Goal: Task Accomplishment & Management: Manage account settings

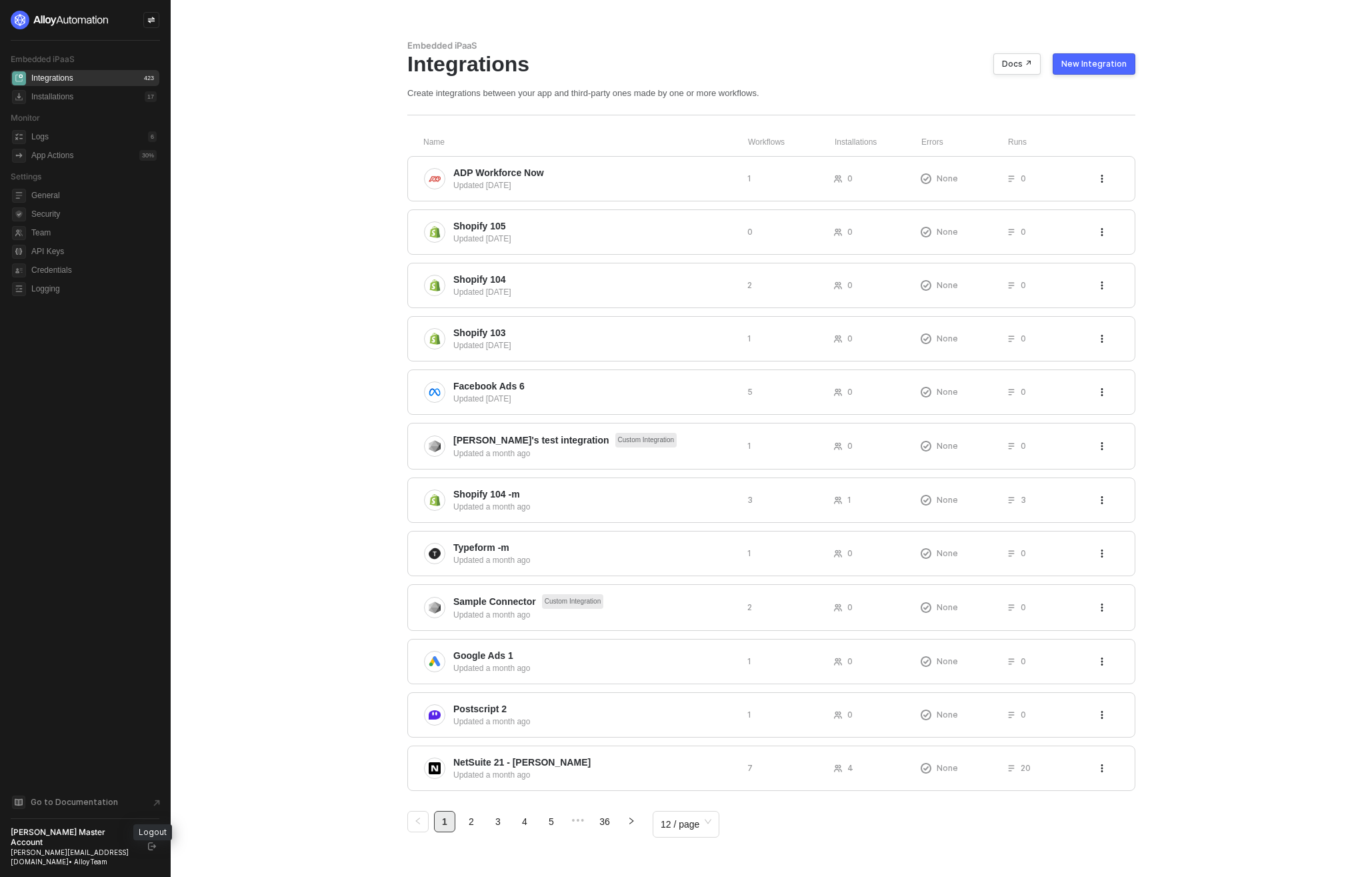
click at [153, 850] on icon "logout" at bounding box center [152, 846] width 8 height 8
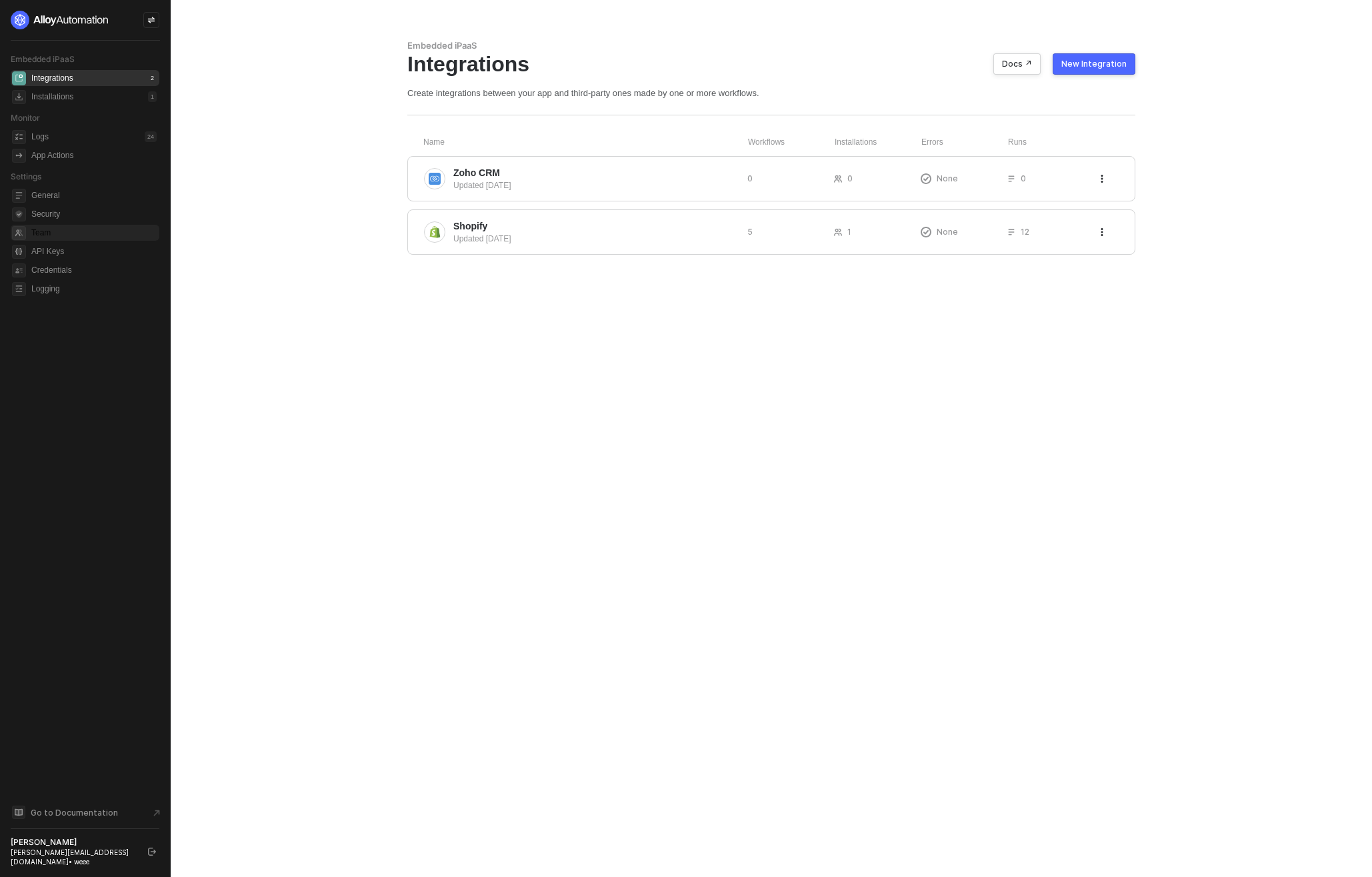
click at [36, 238] on span "Team" at bounding box center [94, 232] width 125 height 16
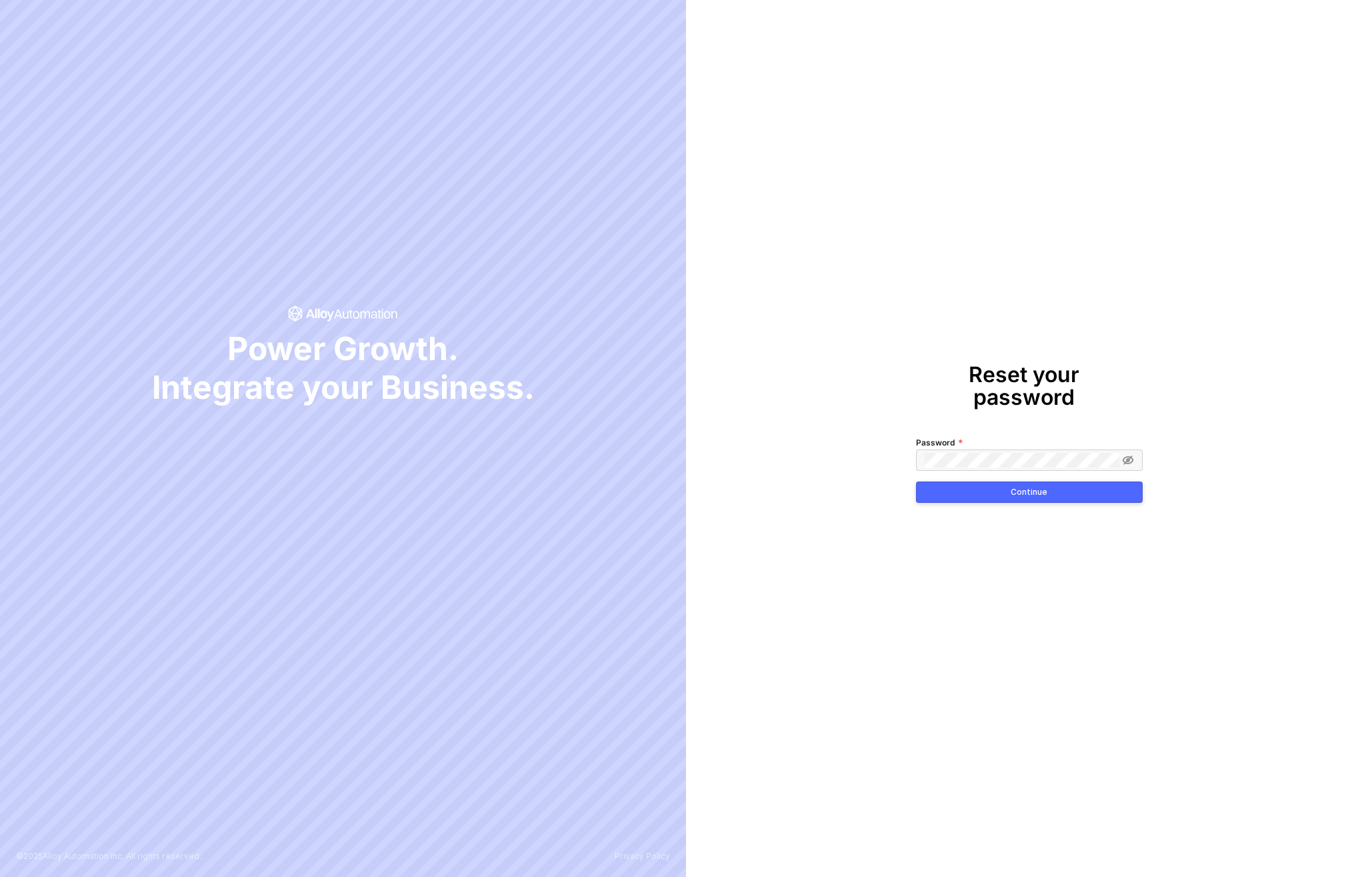
click at [1054, 484] on button "Continue" at bounding box center [1029, 492] width 227 height 22
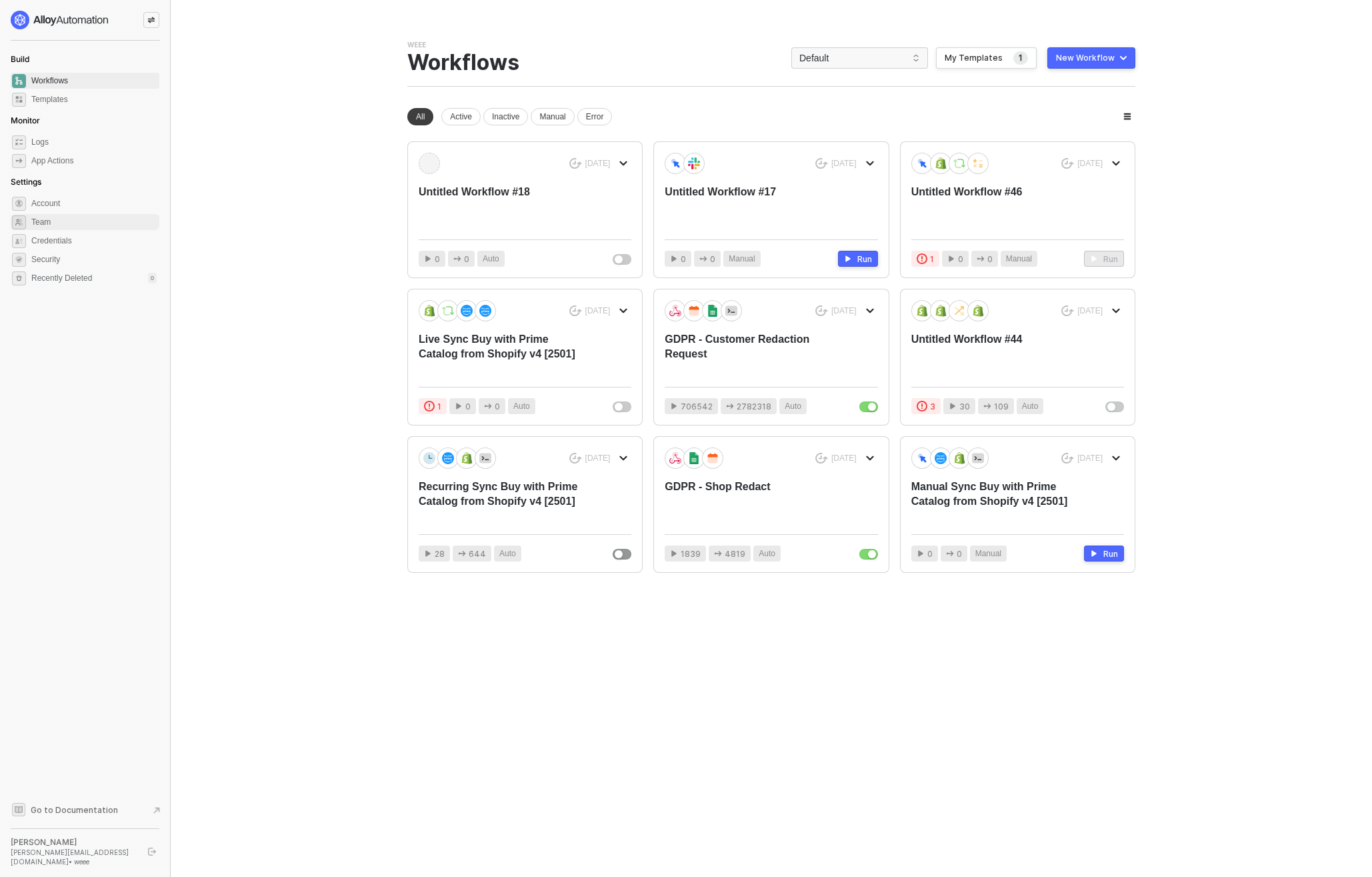
click at [50, 220] on span "Team" at bounding box center [94, 222] width 125 height 16
